Goal: Ask a question

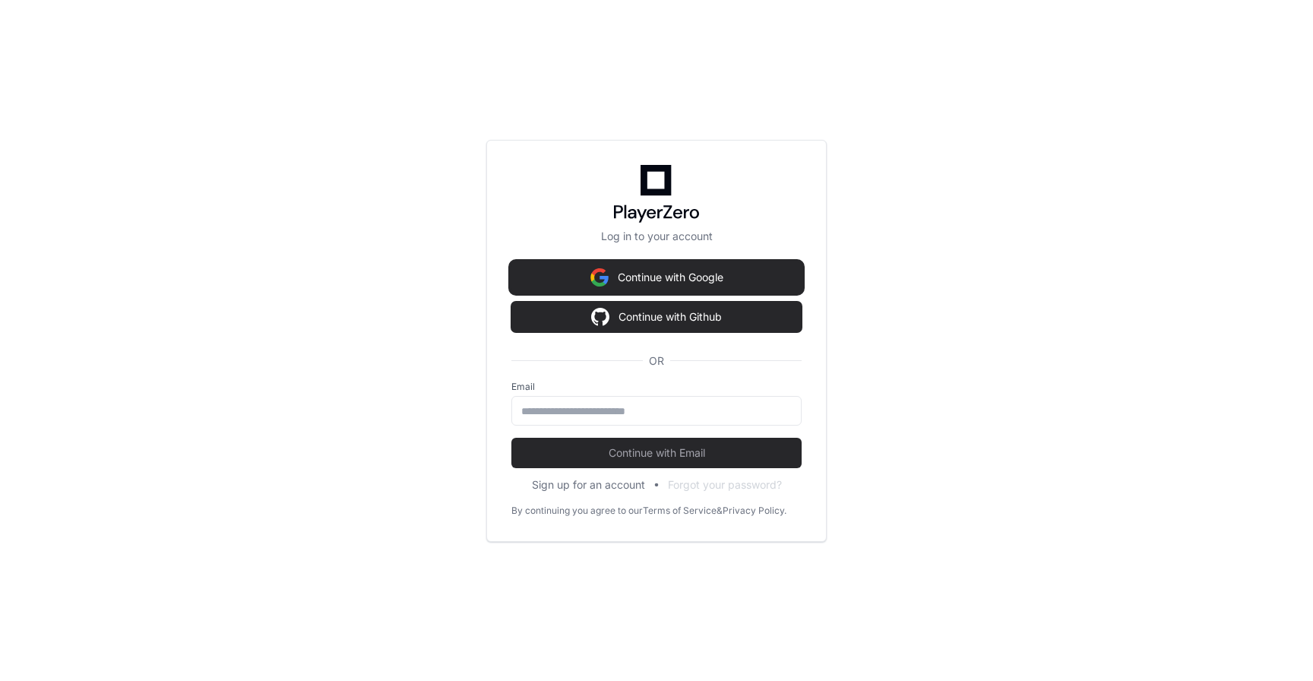
click at [678, 274] on button "Continue with Google" at bounding box center [656, 277] width 290 height 30
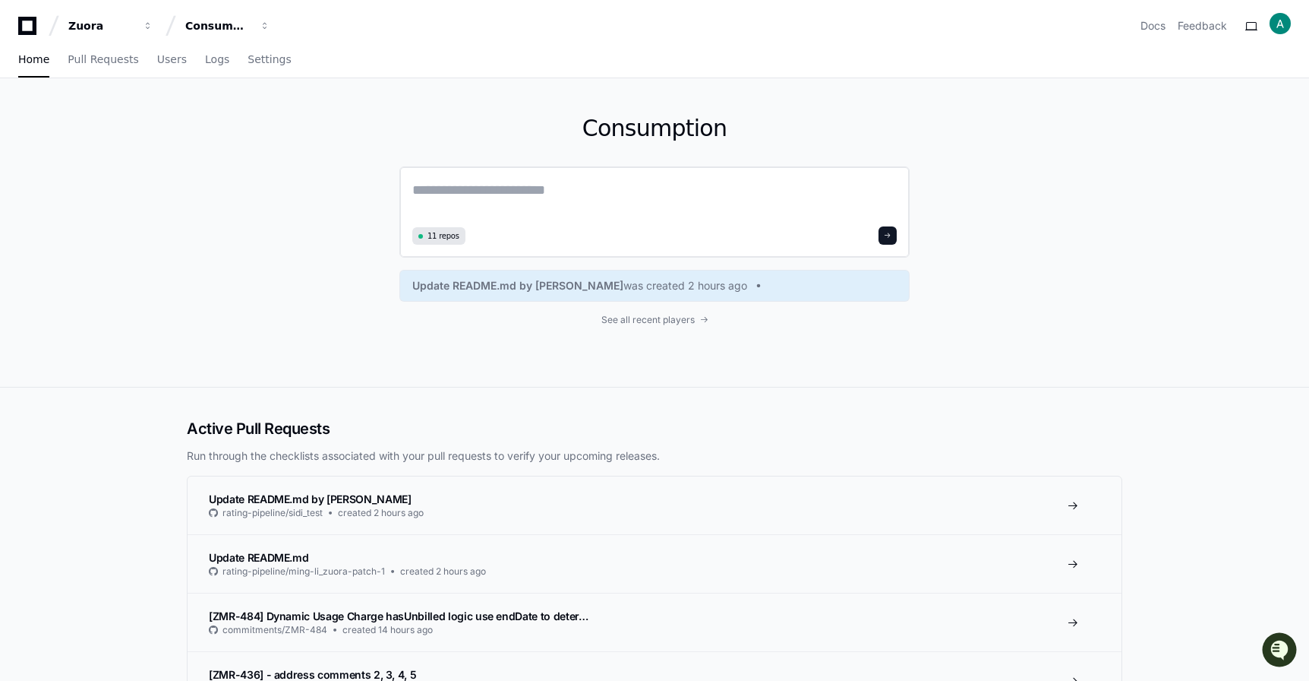
click at [451, 184] on textarea at bounding box center [654, 200] width 485 height 43
type textarea "*"
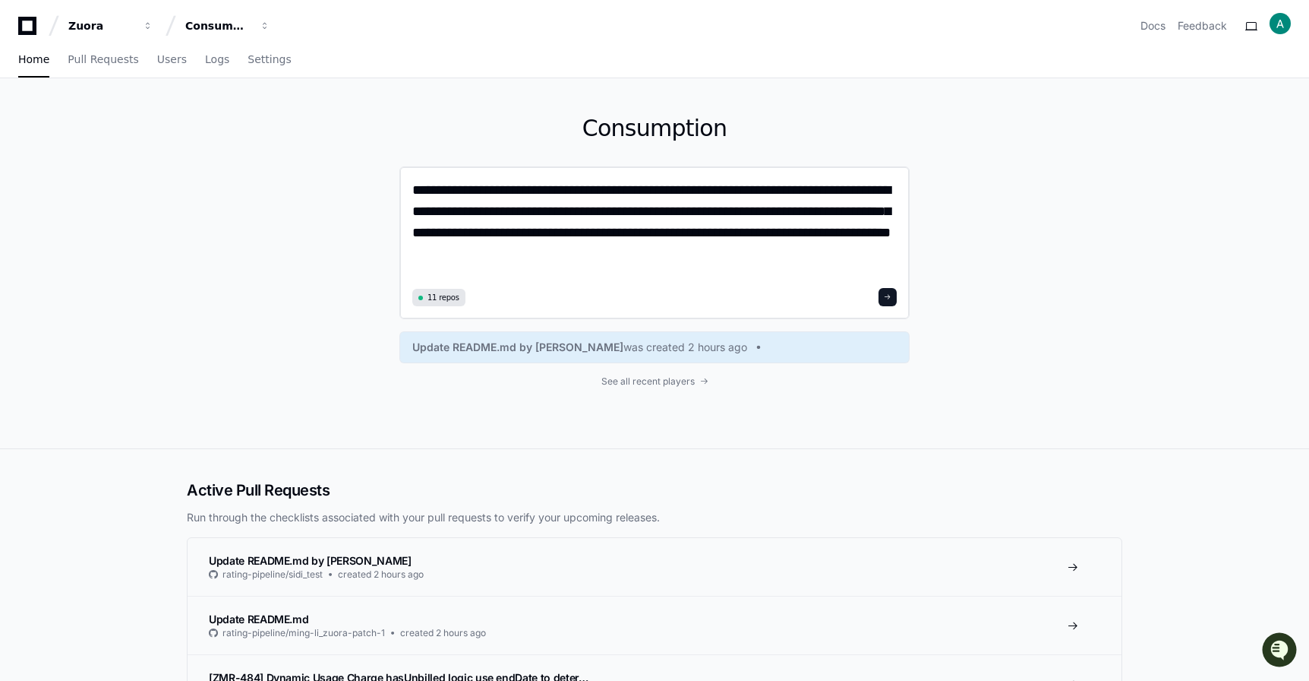
type textarea "**********"
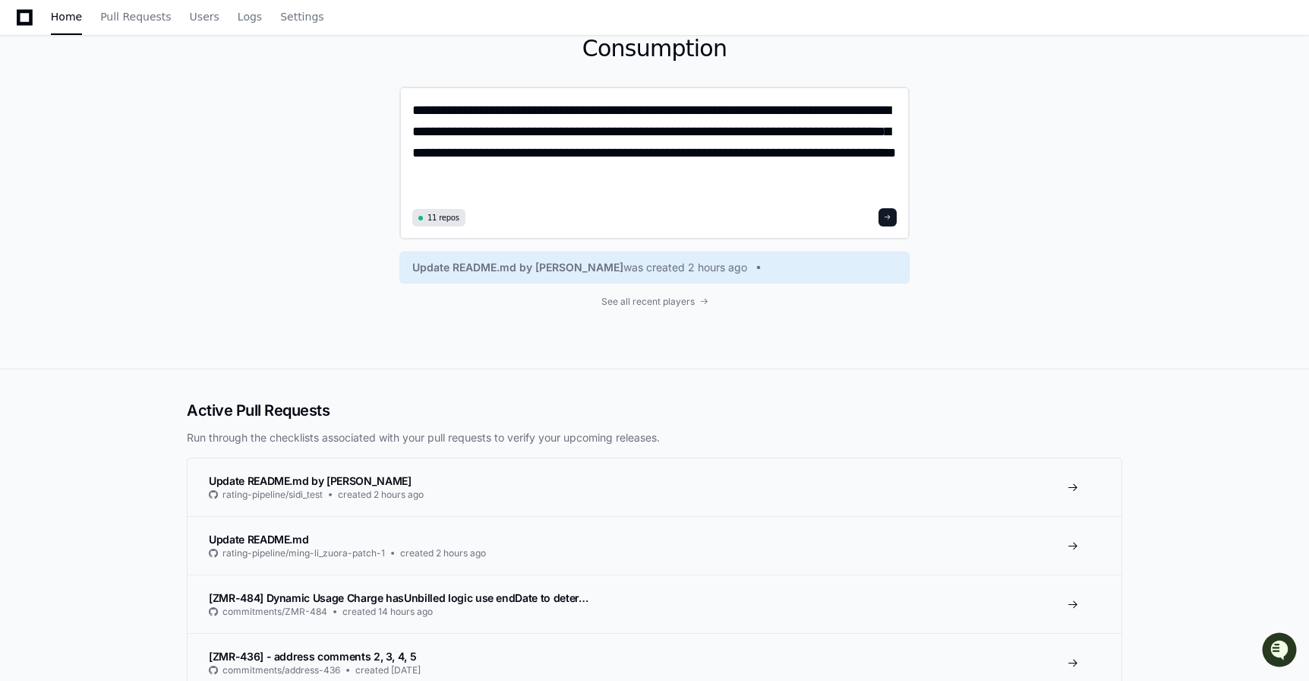
scroll to position [111, 0]
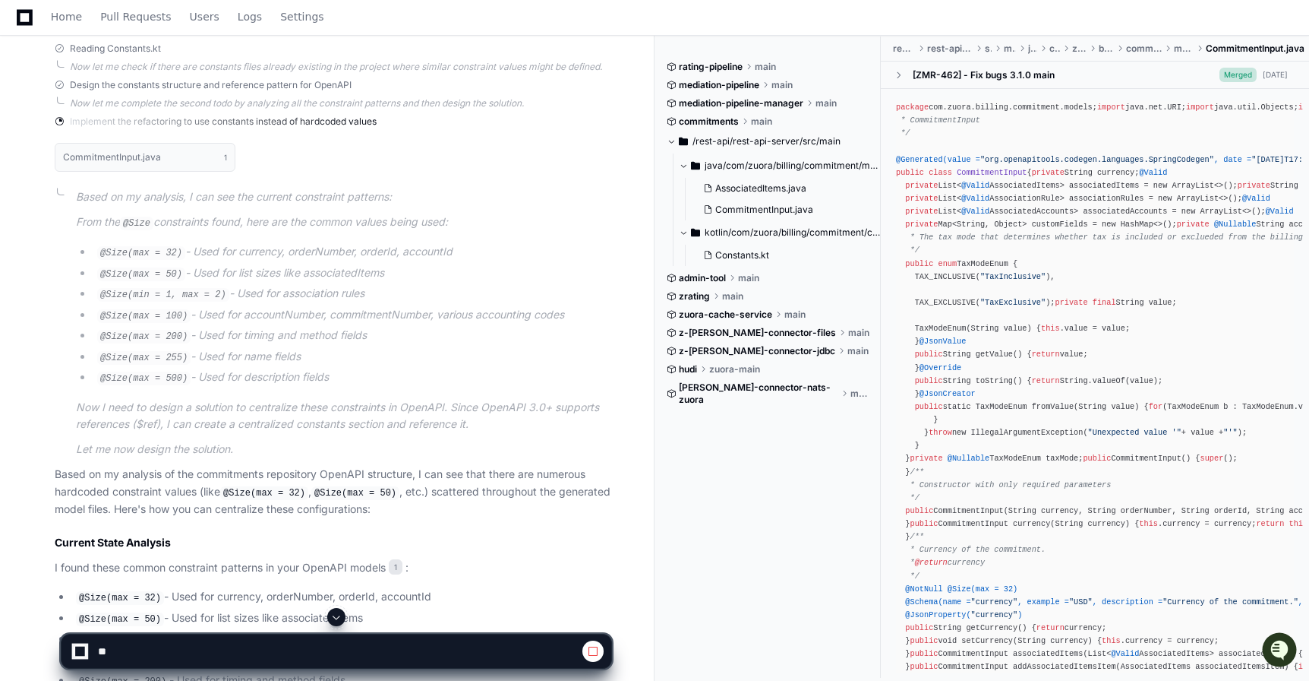
scroll to position [801, 0]
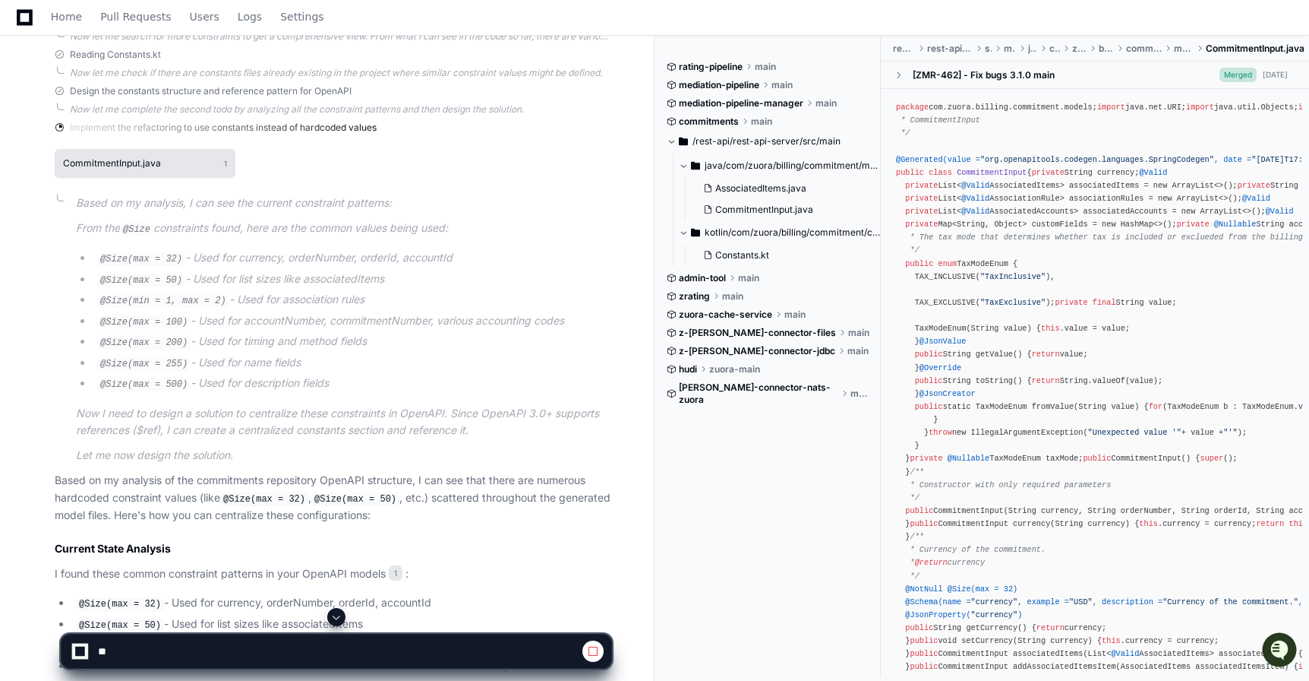
click at [119, 161] on h1 "CommitmentInput.java" at bounding box center [112, 163] width 98 height 9
click at [124, 160] on h1 "CommitmentInput.java" at bounding box center [112, 163] width 98 height 9
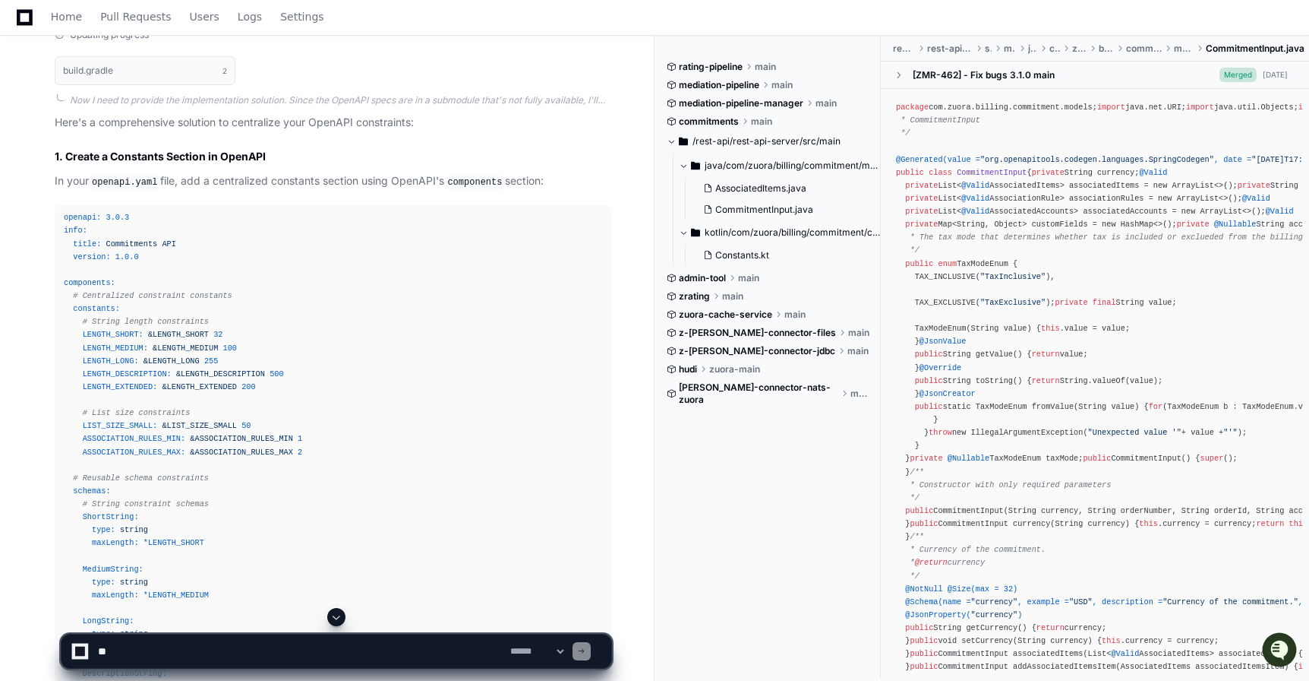
scroll to position [1289, 0]
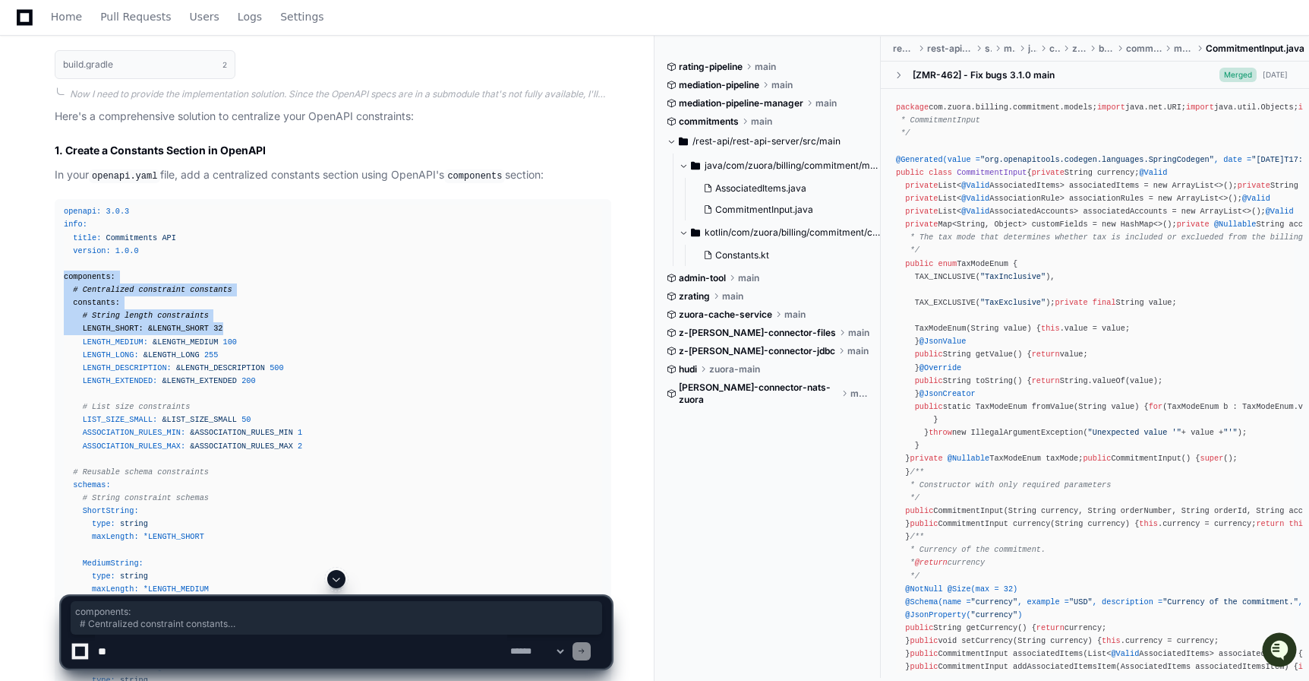
drag, startPoint x: 232, startPoint y: 321, endPoint x: 60, endPoint y: 275, distance: 177.6
copy div "components: # Centralized constraint constants constants: # String length const…"
click at [206, 651] on textarea at bounding box center [301, 650] width 412 height 33
paste textarea "**********"
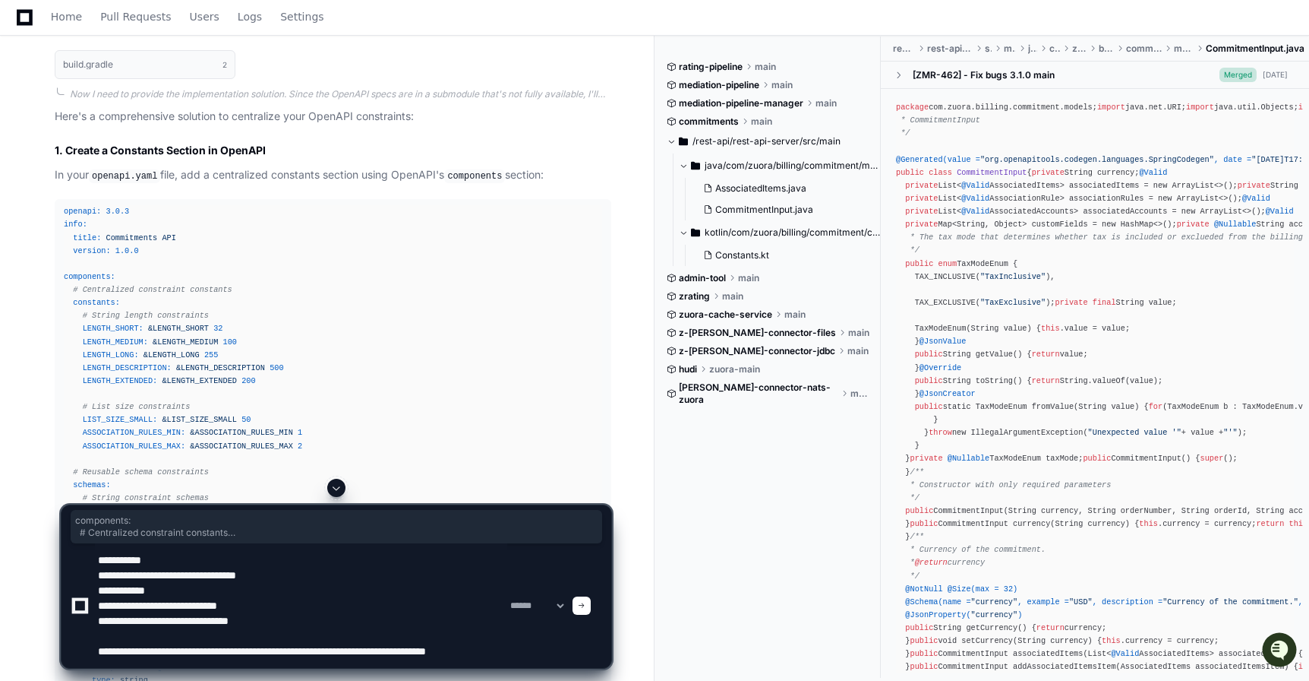
scroll to position [5, 0]
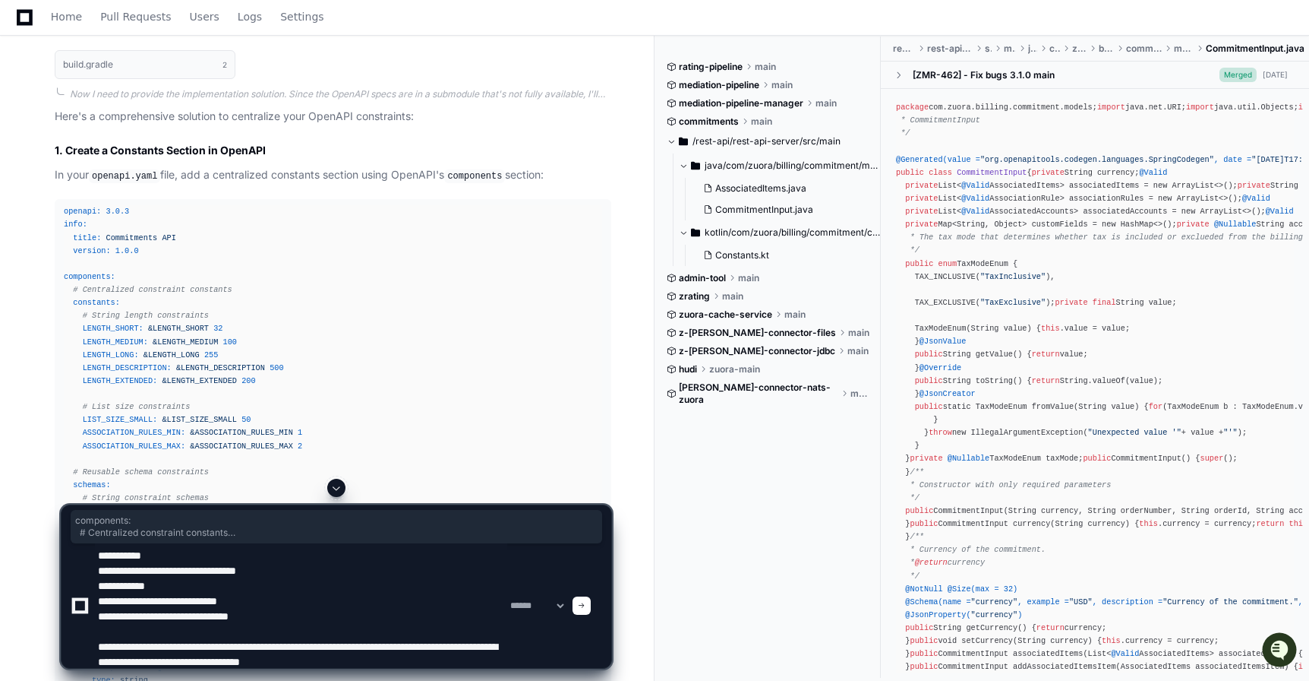
type textarea "**********"
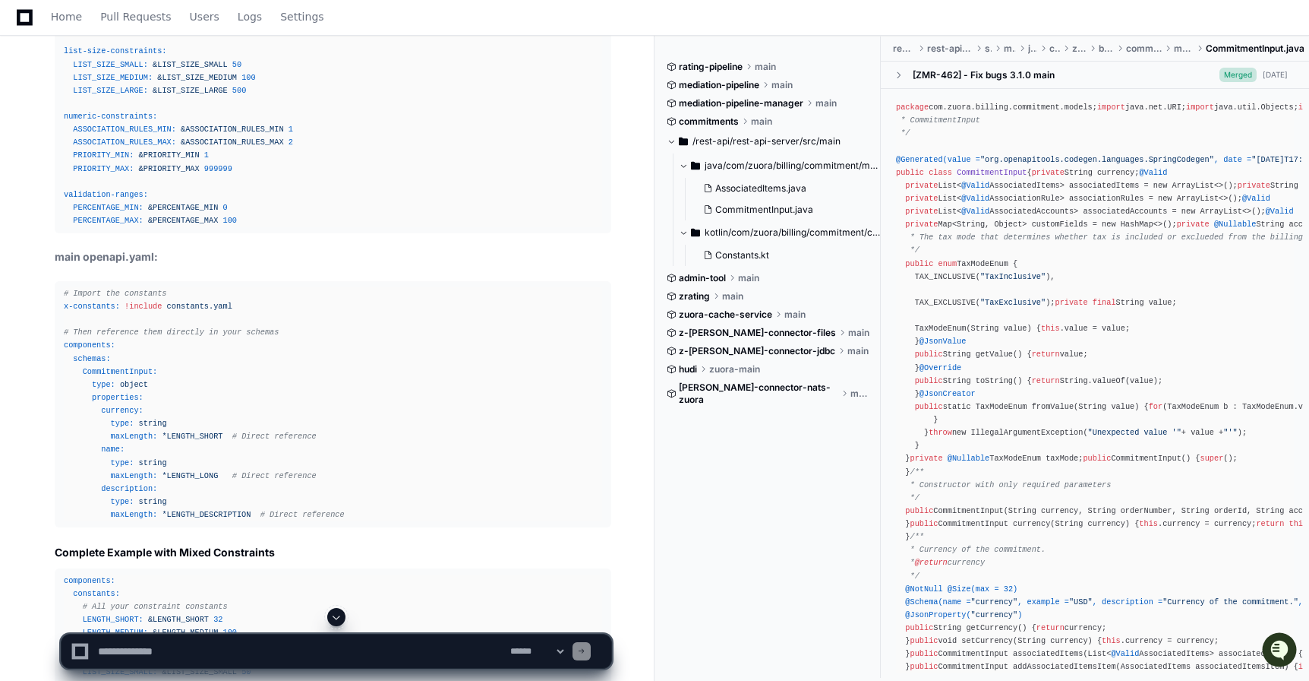
scroll to position [8664, 0]
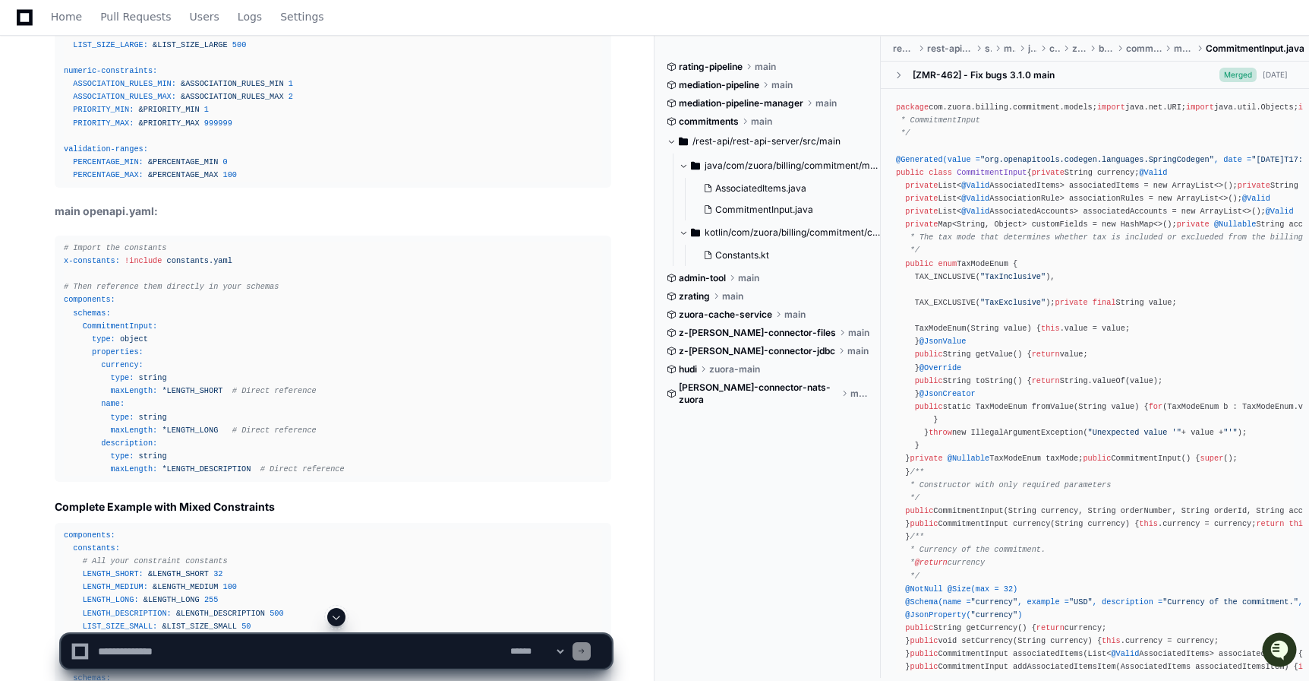
drag, startPoint x: 58, startPoint y: 139, endPoint x: 123, endPoint y: 466, distance: 333.1
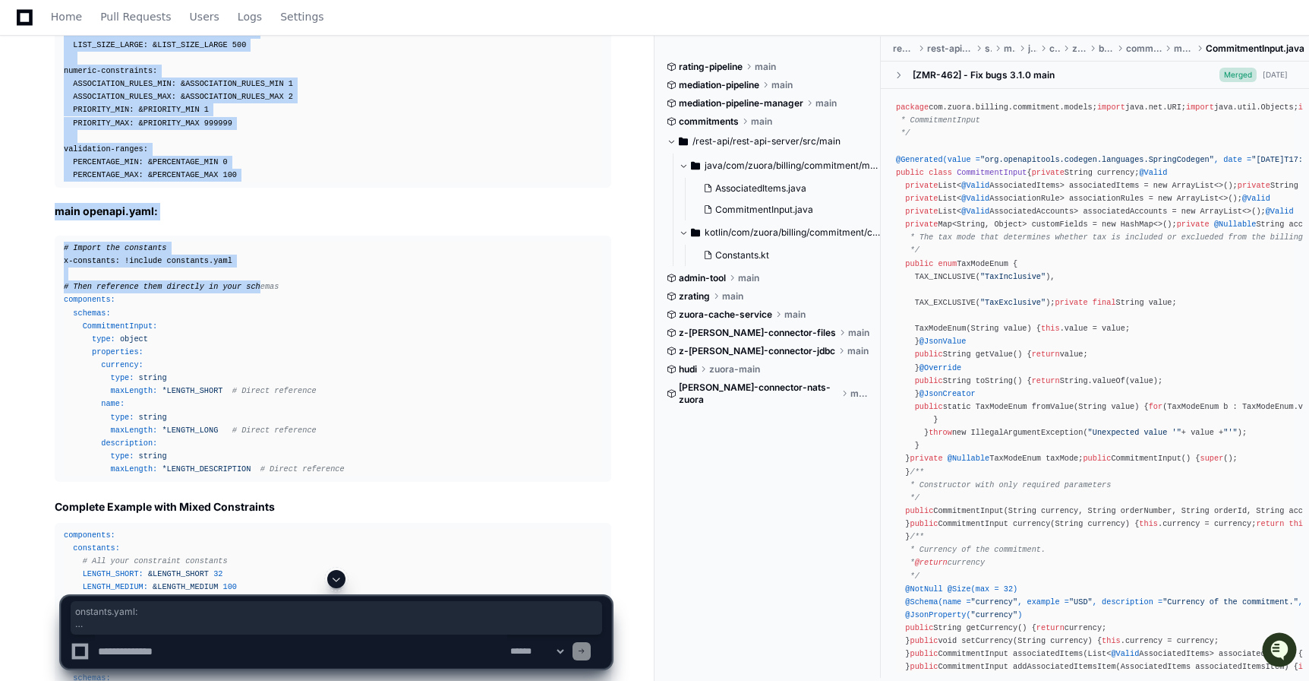
drag, startPoint x: 58, startPoint y: 141, endPoint x: 264, endPoint y: 563, distance: 469.8
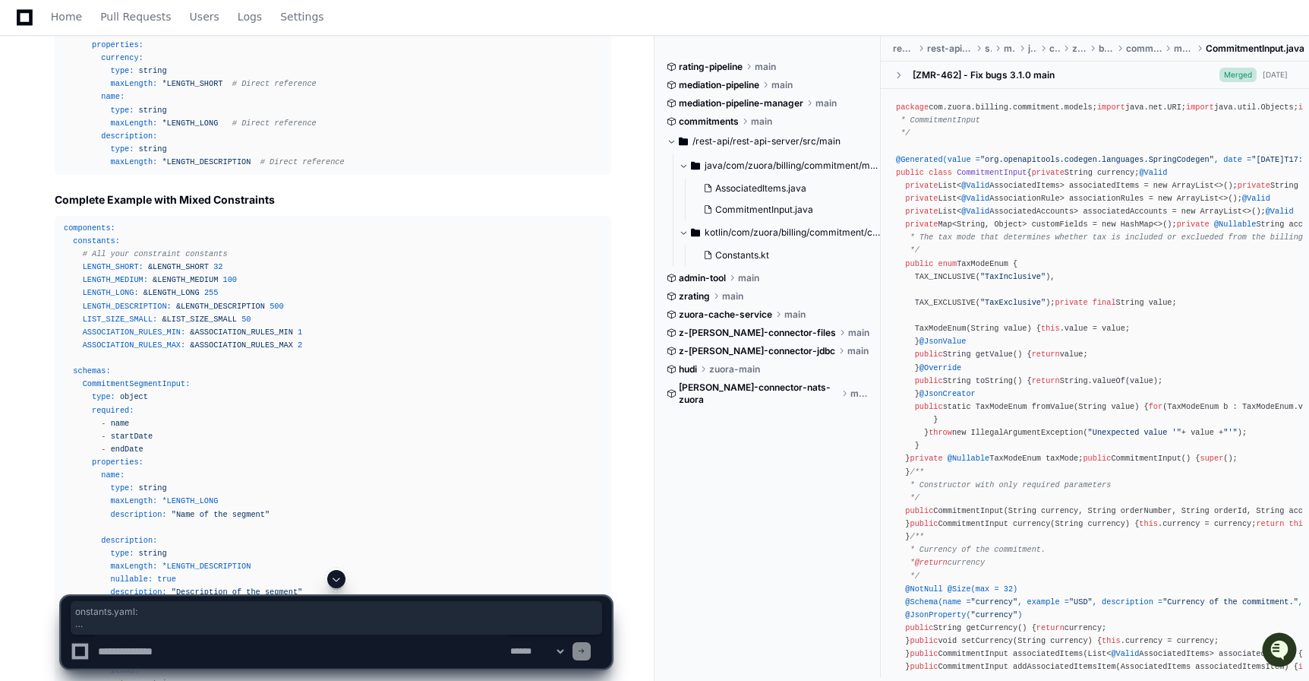
scroll to position [8976, 0]
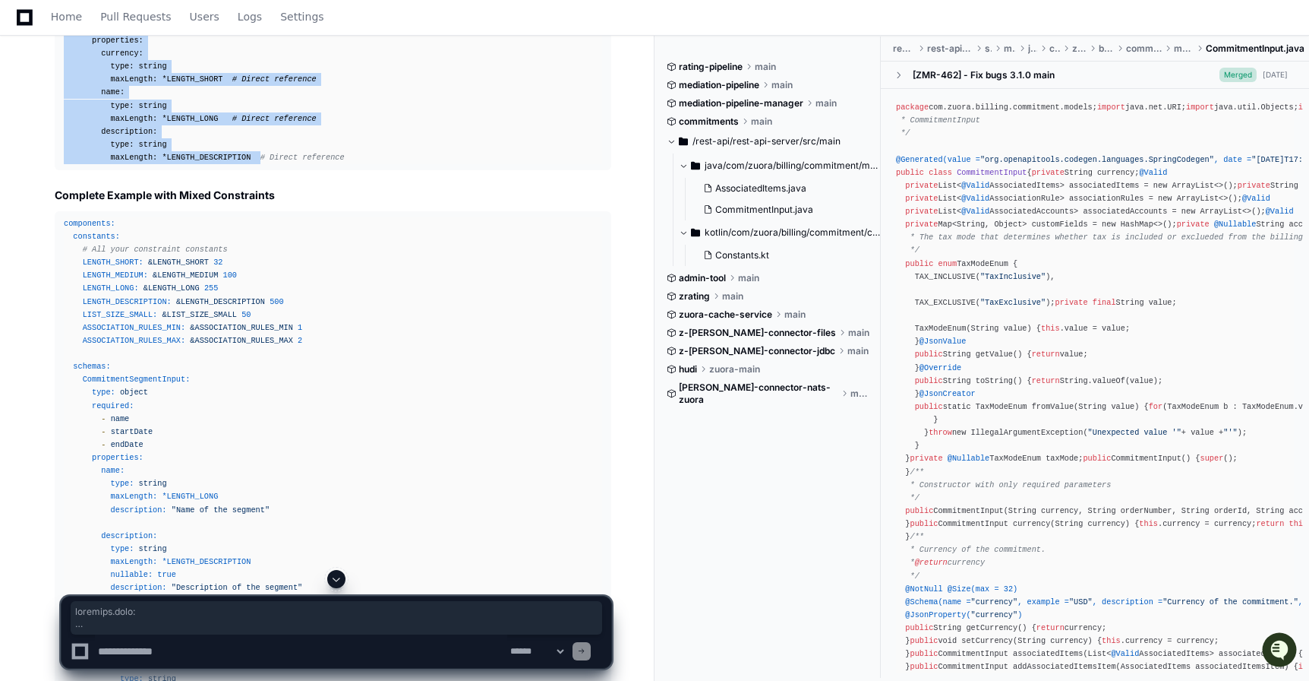
copy article "onstants.yaml: # Validation constraint constants - to be imported into main Ope…"
click at [251, 164] on div "# Import the constants x-constants: !include constants.yaml # Then reference th…" at bounding box center [333, 47] width 539 height 234
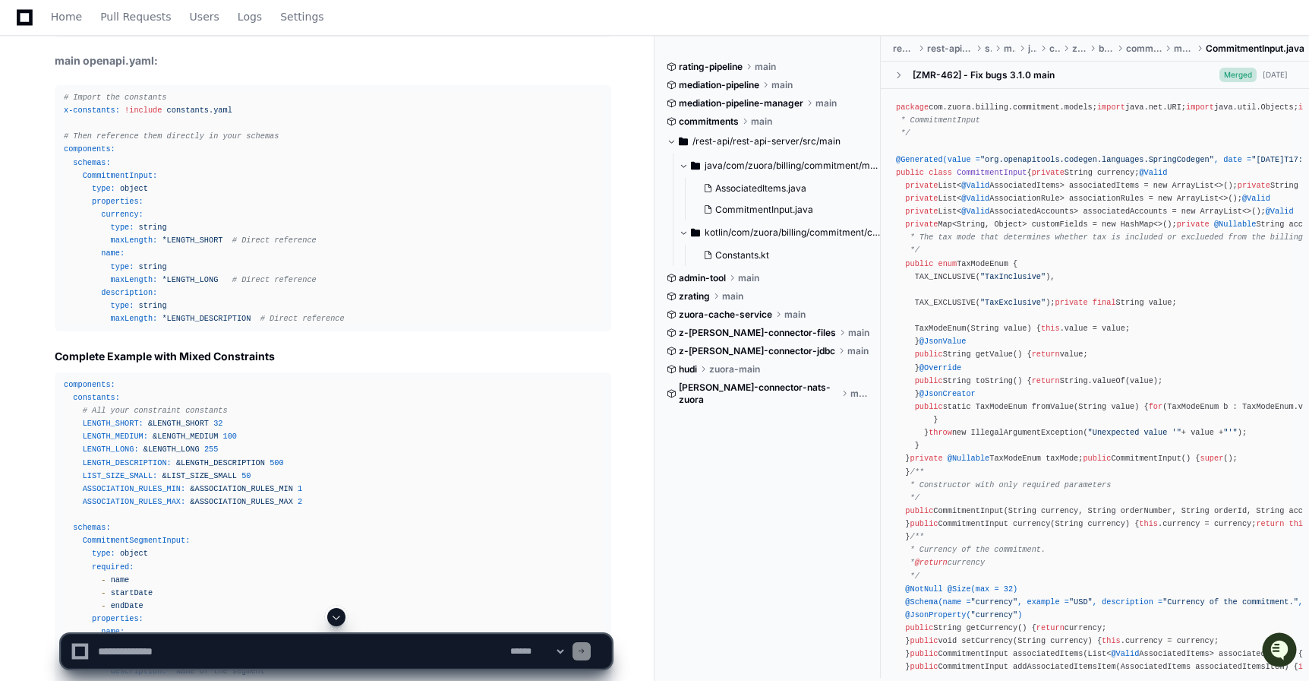
scroll to position [8816, 0]
click at [769, 257] on span "Constants.kt" at bounding box center [743, 255] width 54 height 12
click at [747, 257] on span "Constants.kt" at bounding box center [743, 255] width 54 height 12
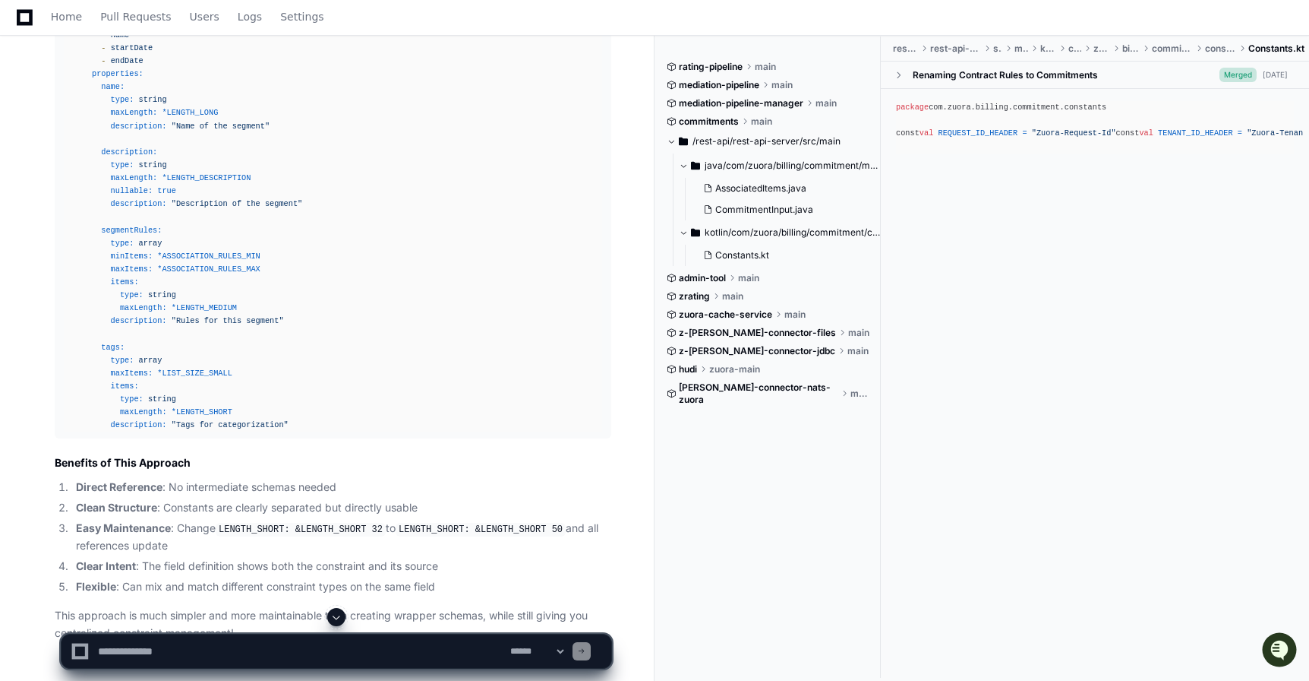
scroll to position [9392, 0]
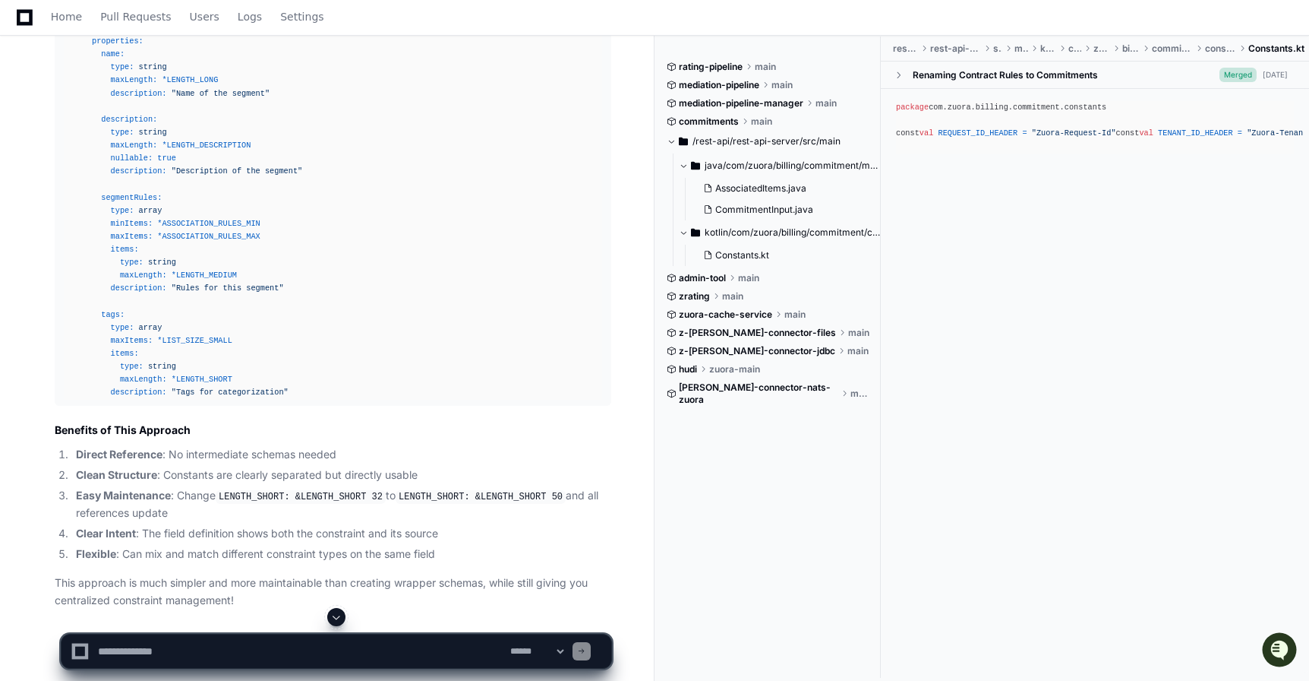
click at [376, 649] on textarea at bounding box center [301, 650] width 412 height 33
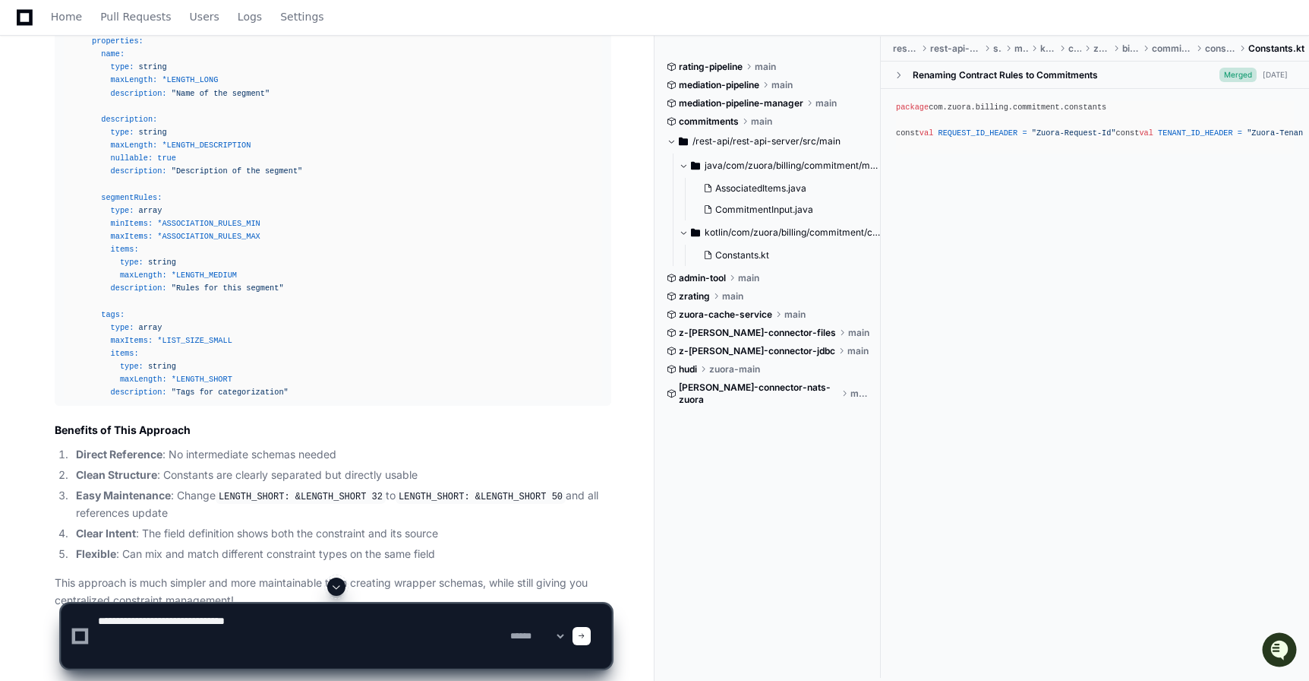
paste textarea "**********"
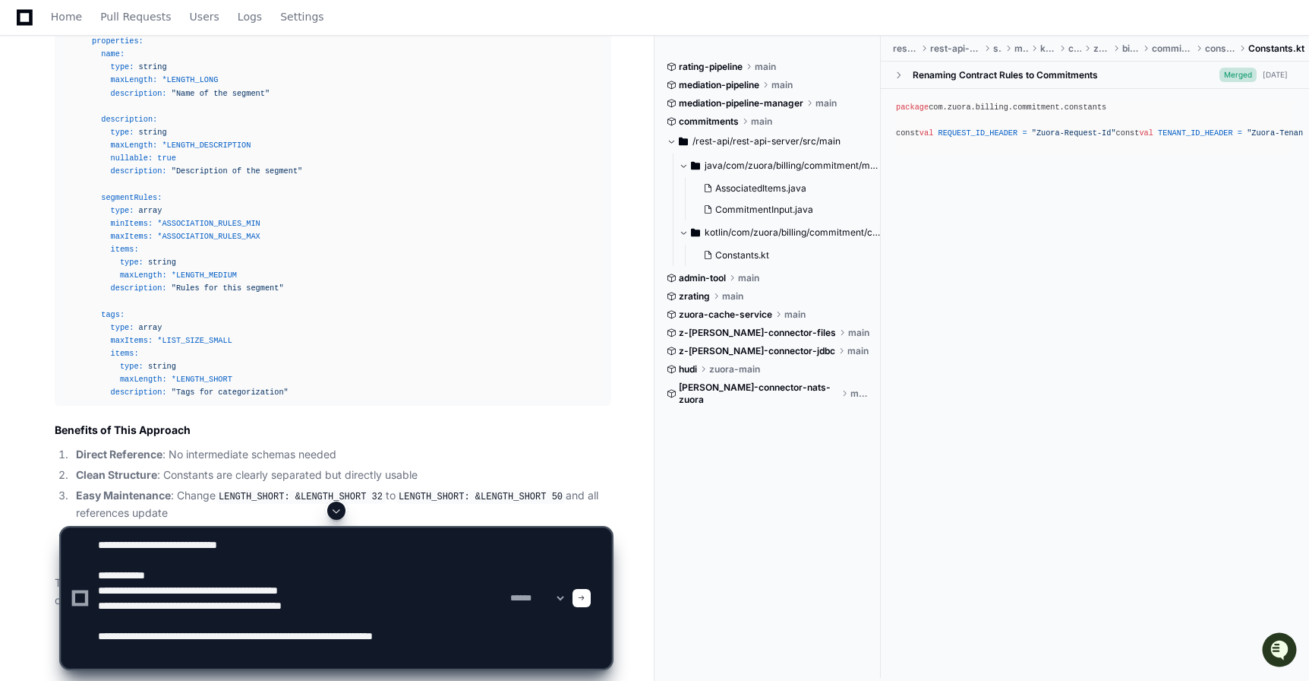
paste textarea "**********"
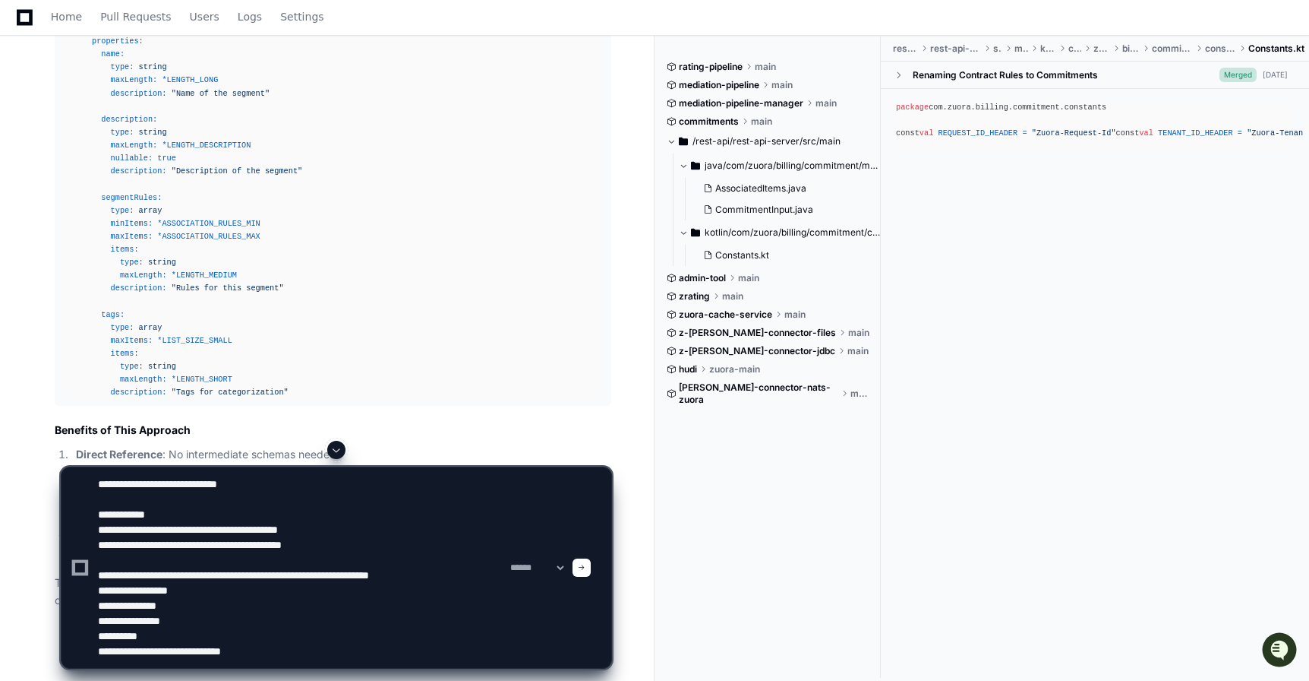
click at [498, 580] on textarea at bounding box center [301, 567] width 412 height 201
click at [428, 658] on textarea at bounding box center [301, 567] width 412 height 201
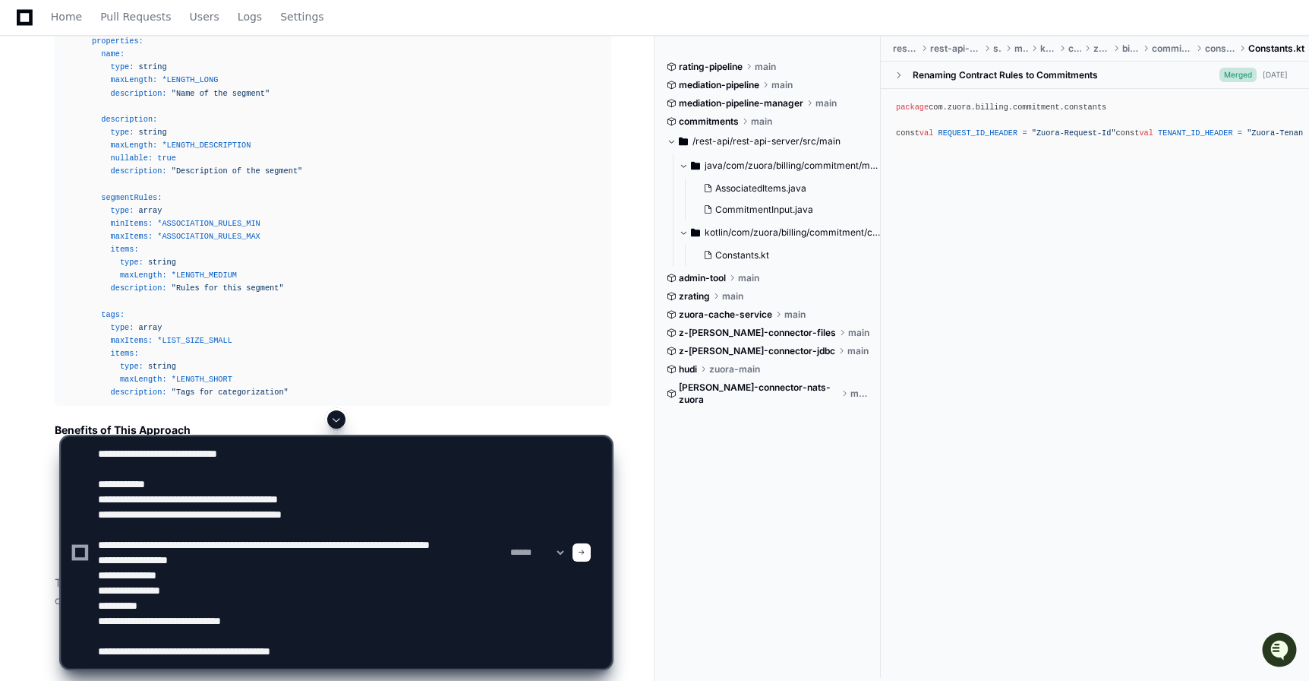
type textarea "**********"
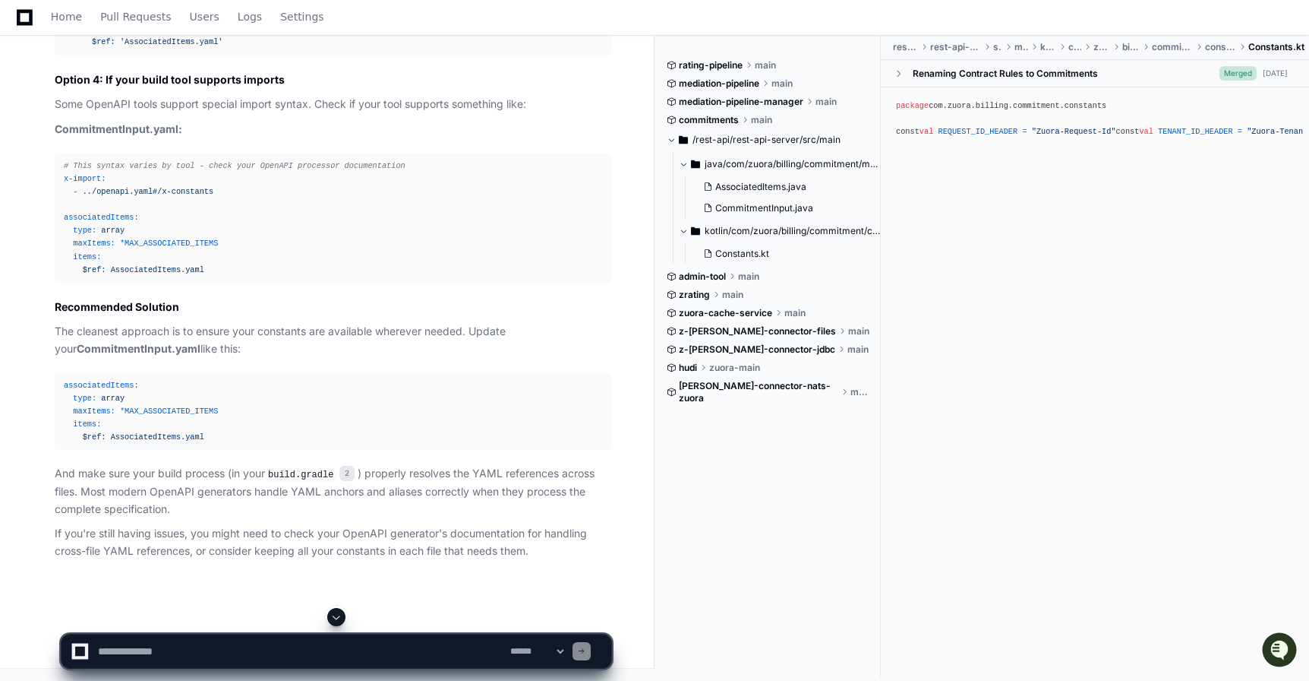
scroll to position [11436, 0]
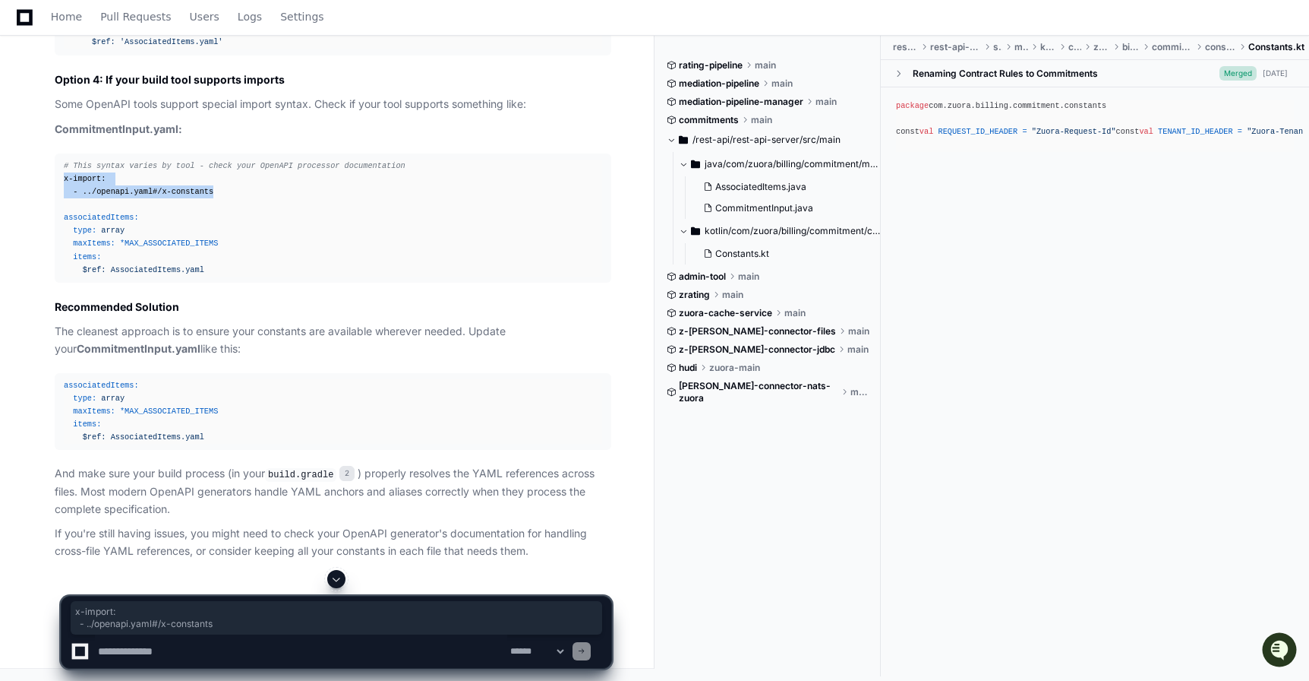
drag, startPoint x: 221, startPoint y: 350, endPoint x: 62, endPoint y: 340, distance: 159.1
click at [62, 283] on pre "# This syntax varies by tool - check your OpenAPI processor documentation x-imp…" at bounding box center [333, 217] width 557 height 129
copy div "x-import: - ../openapi.yaml#/x-constants"
click at [223, 276] on div "# This syntax varies by tool - check your OpenAPI processor documentation x-imp…" at bounding box center [333, 218] width 539 height 117
